Goal: Task Accomplishment & Management: Manage account settings

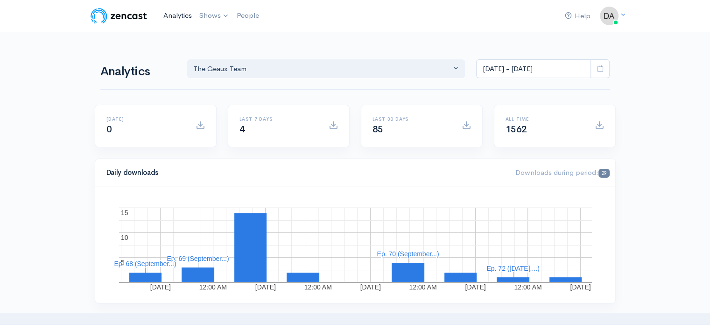
click at [175, 15] on link "Analytics" at bounding box center [178, 16] width 36 height 20
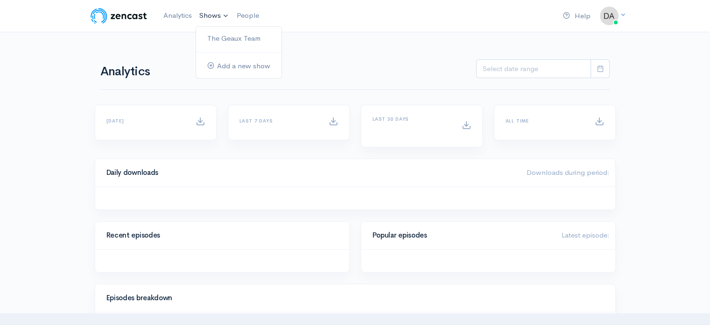
click at [213, 16] on link "Shows" at bounding box center [214, 16] width 37 height 21
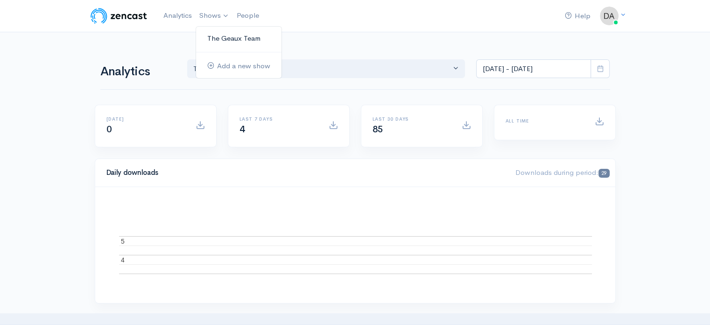
click at [226, 43] on link "The Geaux Team" at bounding box center [238, 38] width 85 height 16
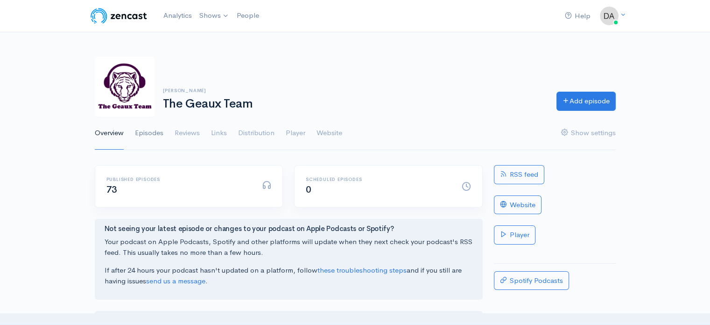
click at [149, 126] on link "Episodes" at bounding box center [149, 133] width 28 height 34
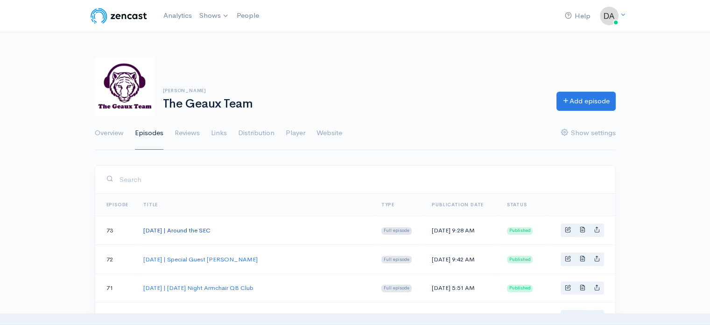
click at [211, 227] on link "[DATE] | Around the SEC" at bounding box center [176, 230] width 67 height 8
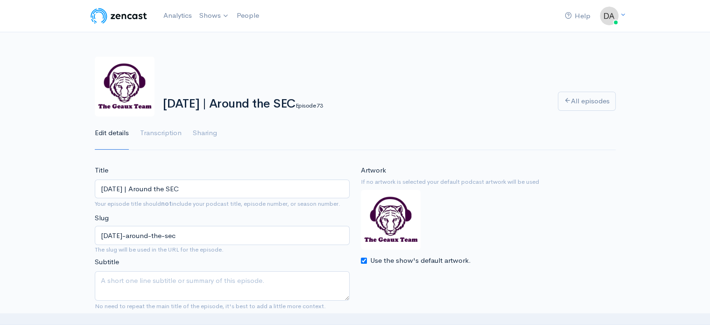
click at [187, 192] on input "[DATE] | Around the SEC" at bounding box center [222, 188] width 255 height 19
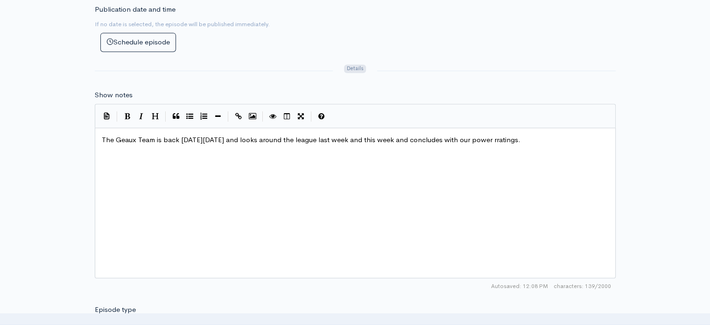
click at [197, 143] on pre "The Geaux Team is back on Monday October 6, 2025 and looks around the league la…" at bounding box center [359, 140] width 518 height 11
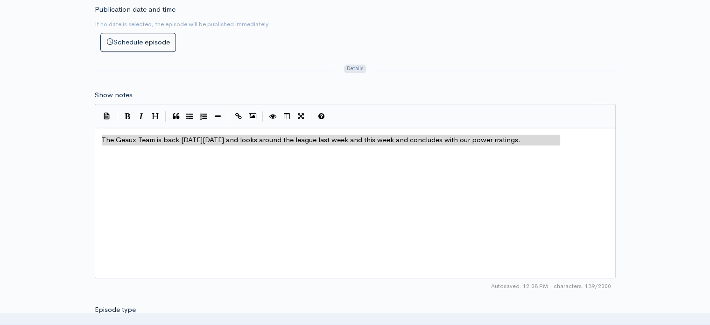
type textarea "The Geaux Team is back on Monday October 6, 2025 and looks around the league la…"
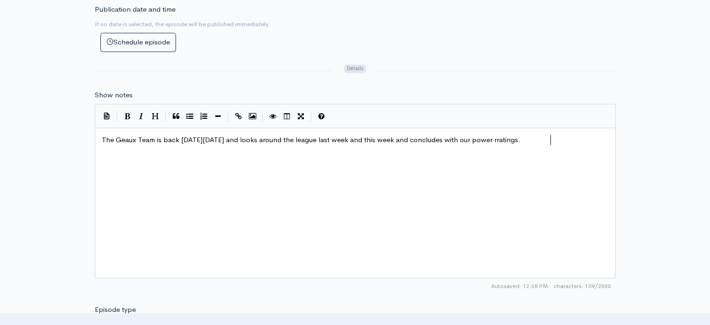
click at [521, 135] on span "The Geaux Team is back on Monday October 6, 2025 and looks around the league la…" at bounding box center [311, 139] width 419 height 9
click at [514, 215] on div "x The Geaux Team is back on Monday October 6, 2025 and looks around the league …" at bounding box center [367, 214] width 534 height 163
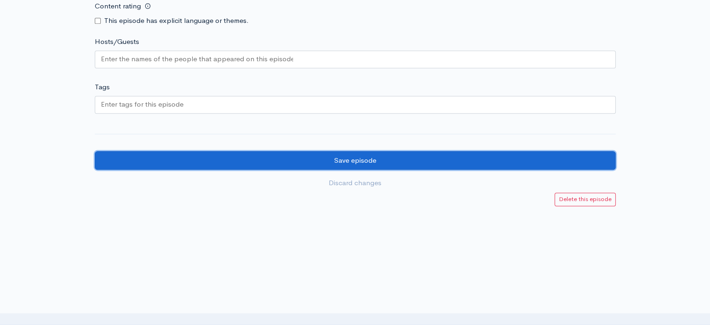
click at [275, 158] on input "Save episode" at bounding box center [355, 160] width 521 height 19
